Goal: Task Accomplishment & Management: Complete application form

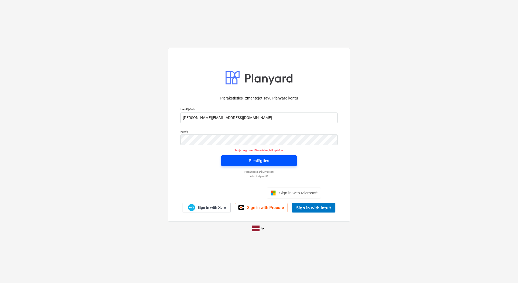
click at [272, 148] on span "Pieslēgties" at bounding box center [259, 160] width 62 height 7
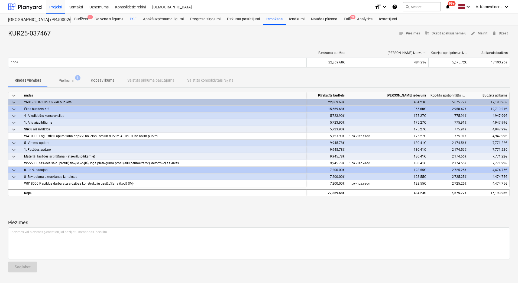
click at [137, 17] on div "PSF" at bounding box center [132, 19] width 13 height 11
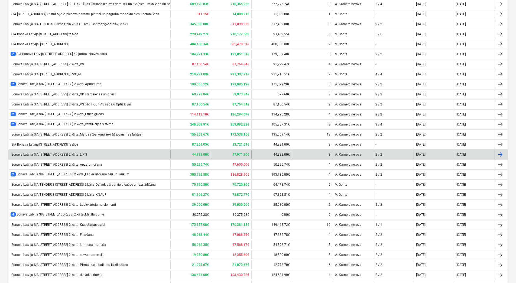
scroll to position [142, 0]
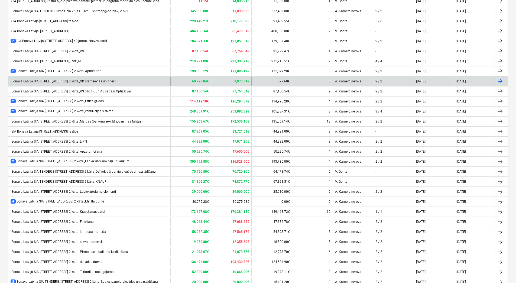
click at [102, 78] on div "Bonava Latvija SIA [STREET_ADDRESS] 2.kārta_GK starpsienas un griesti" at bounding box center [89, 81] width 162 height 9
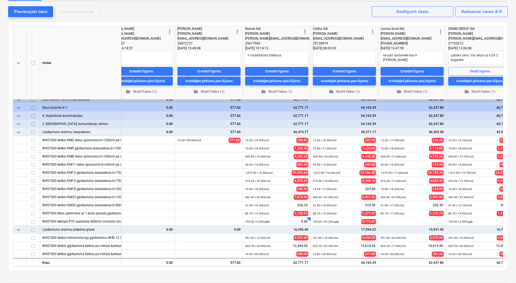
scroll to position [6, 155]
type textarea "x"
